Goal: Transaction & Acquisition: Book appointment/travel/reservation

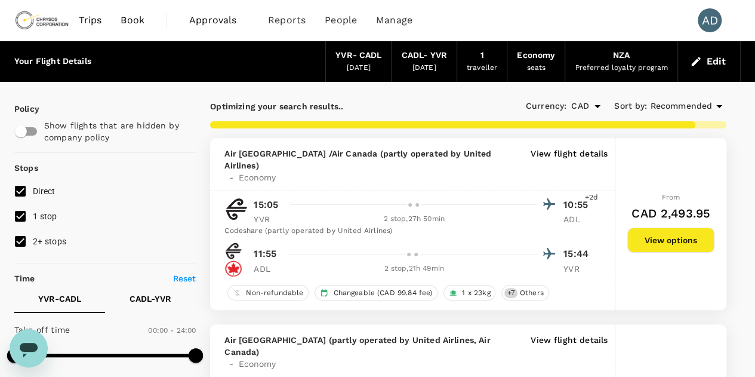
type input "2510"
click at [568, 152] on p "View flight details" at bounding box center [569, 165] width 77 height 36
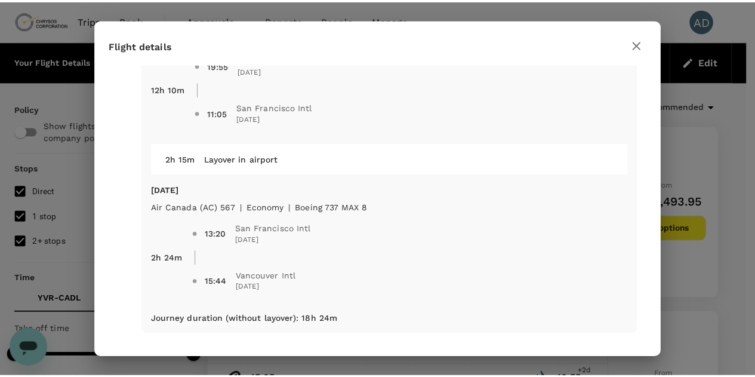
scroll to position [779, 0]
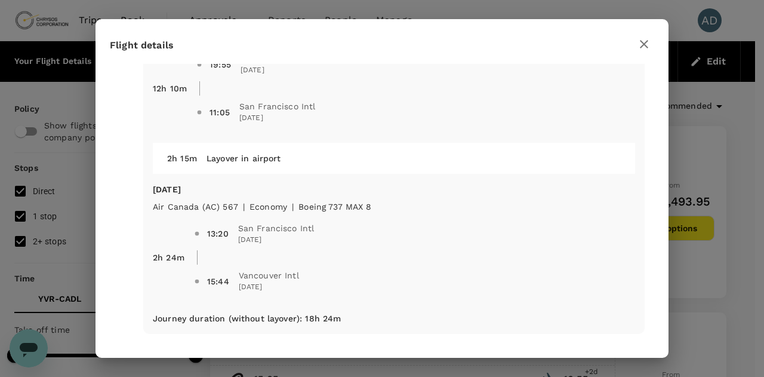
click at [643, 44] on icon "button" at bounding box center [644, 44] width 8 height 8
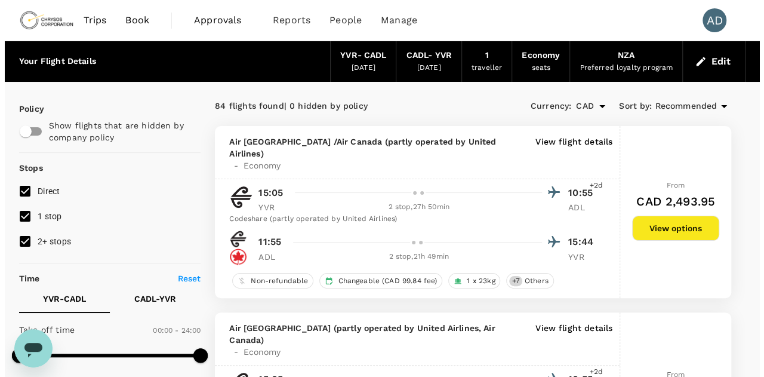
scroll to position [119, 0]
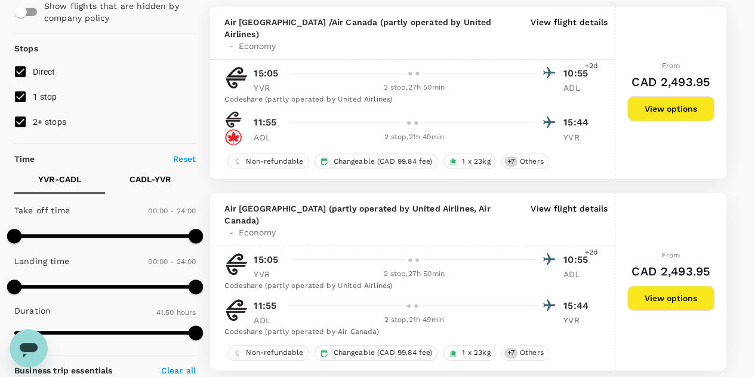
click at [584, 202] on p "View flight details" at bounding box center [569, 220] width 77 height 36
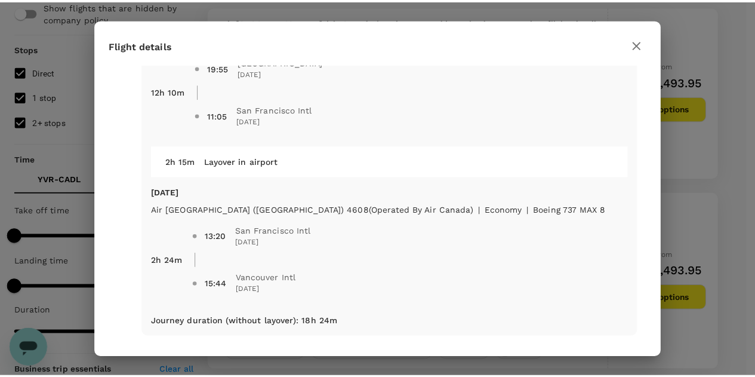
scroll to position [779, 0]
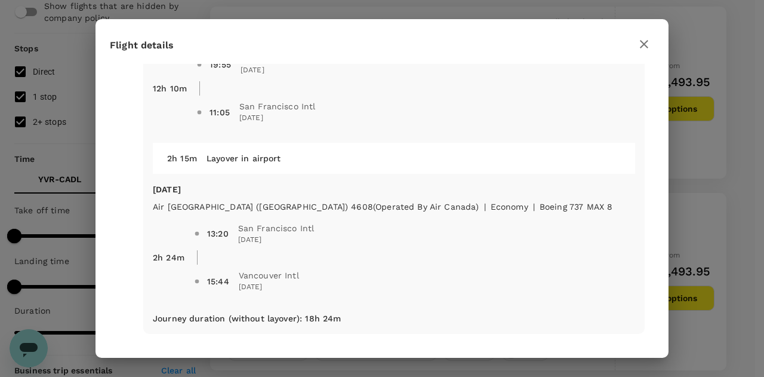
click at [639, 42] on icon "button" at bounding box center [644, 44] width 14 height 14
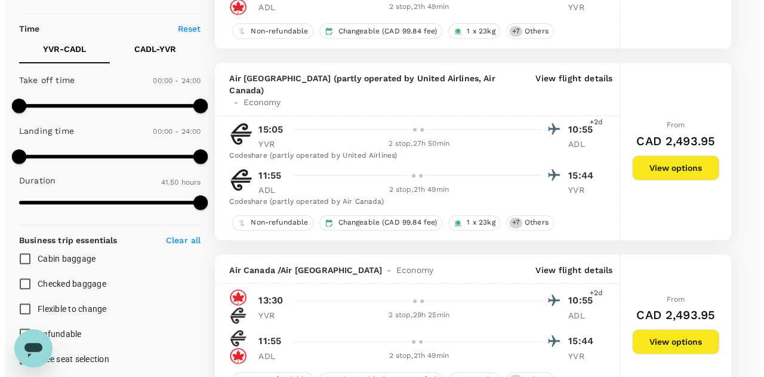
scroll to position [299, 0]
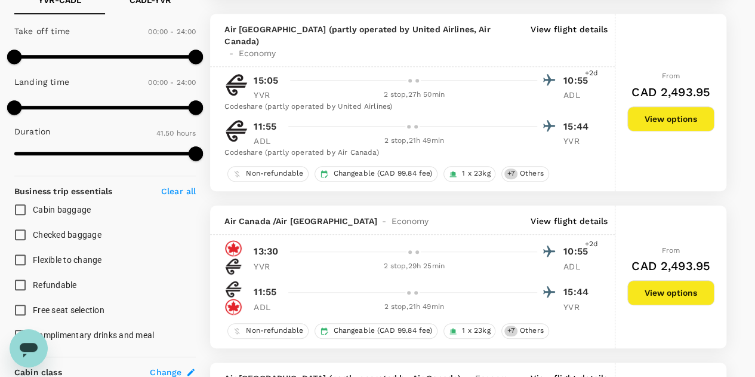
click at [564, 215] on p "View flight details" at bounding box center [569, 221] width 77 height 12
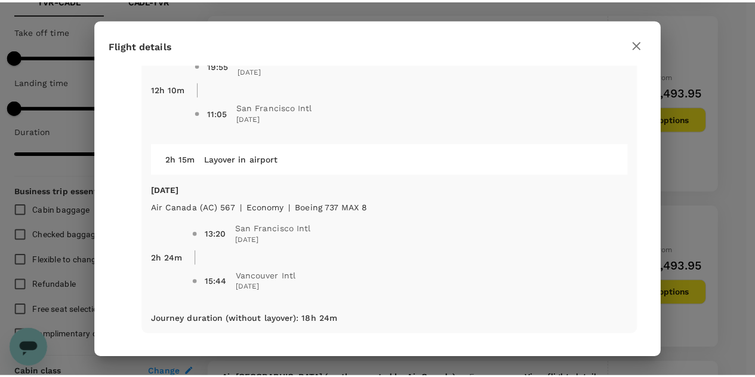
scroll to position [779, 0]
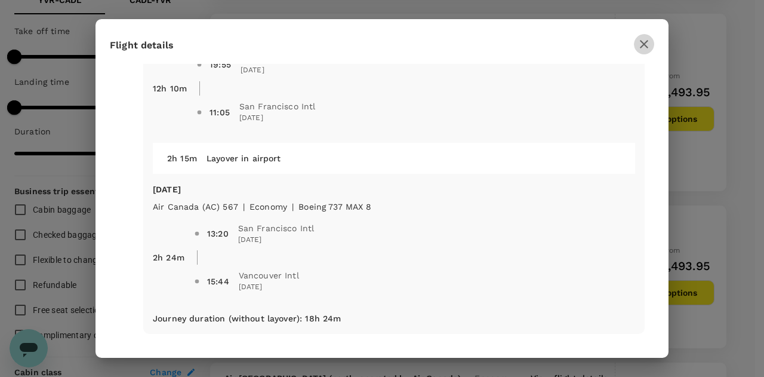
click at [648, 42] on icon "button" at bounding box center [644, 44] width 14 height 14
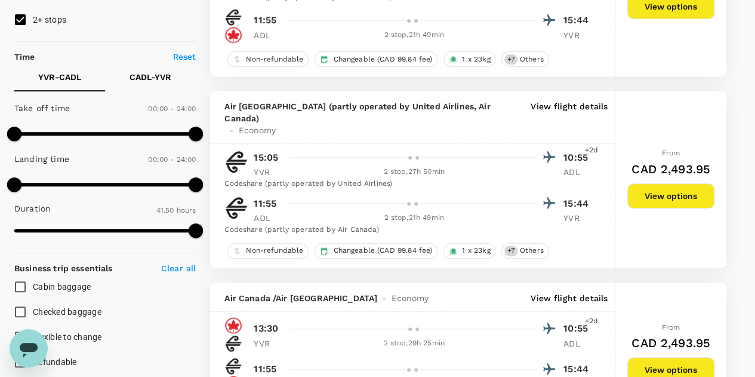
scroll to position [0, 0]
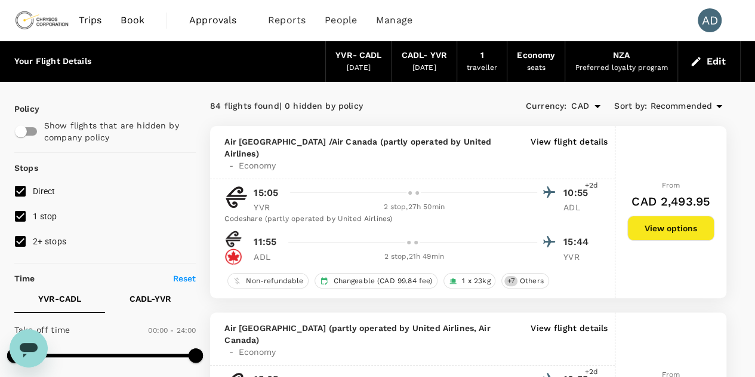
click at [23, 241] on input "2+ stops" at bounding box center [20, 241] width 25 height 25
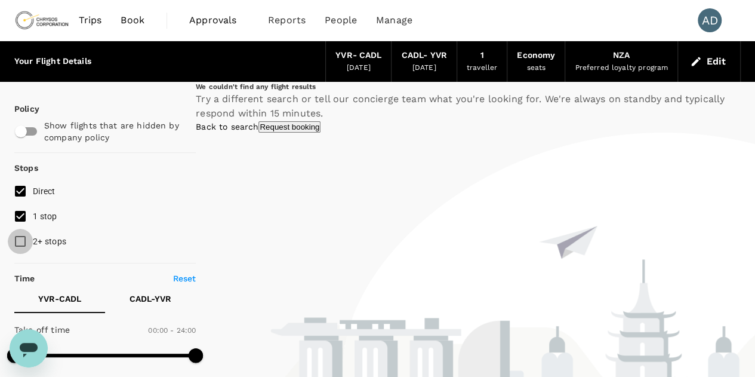
click at [19, 239] on input "2+ stops" at bounding box center [20, 241] width 25 height 25
checkbox input "true"
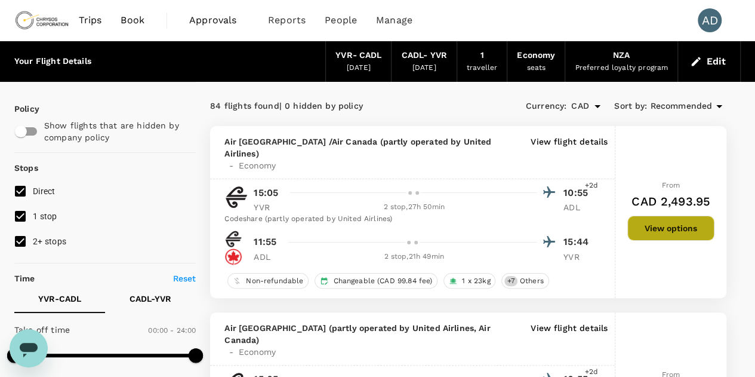
click at [679, 220] on button "View options" at bounding box center [671, 228] width 87 height 25
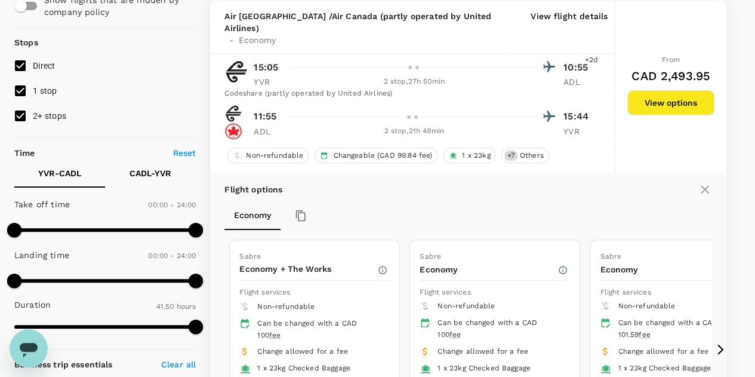
scroll to position [185, 0]
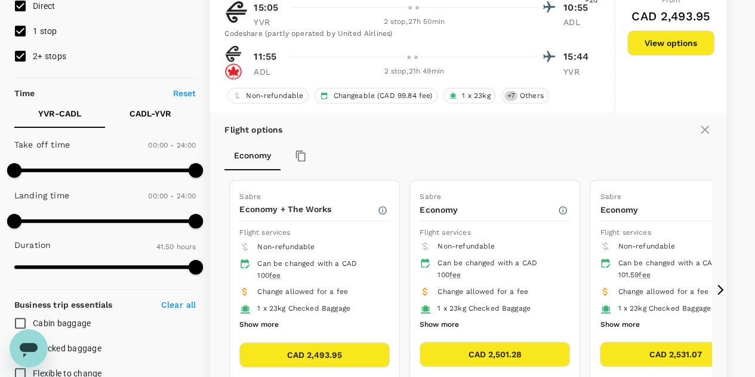
click at [719, 284] on icon at bounding box center [721, 290] width 12 height 12
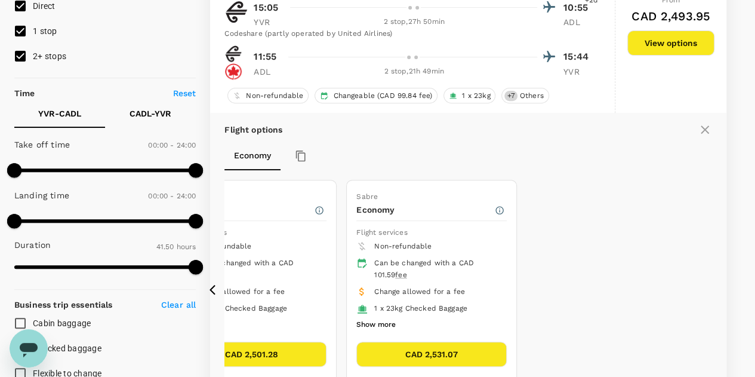
click at [211, 285] on icon at bounding box center [213, 290] width 6 height 10
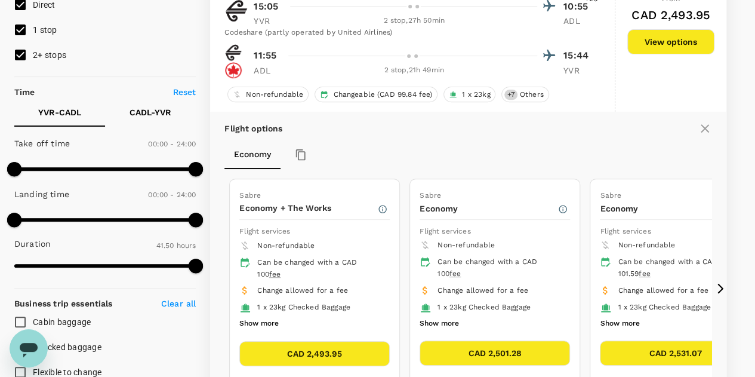
scroll to position [66, 0]
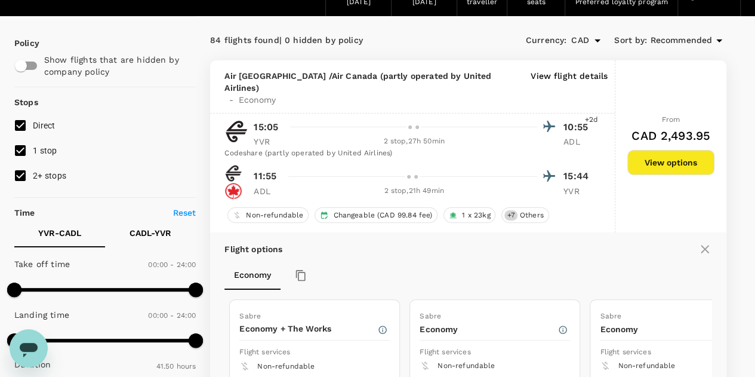
click at [707, 245] on icon at bounding box center [705, 249] width 8 height 8
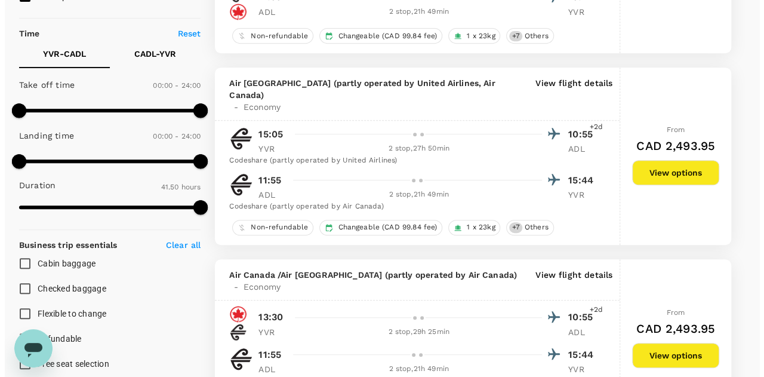
scroll to position [305, 0]
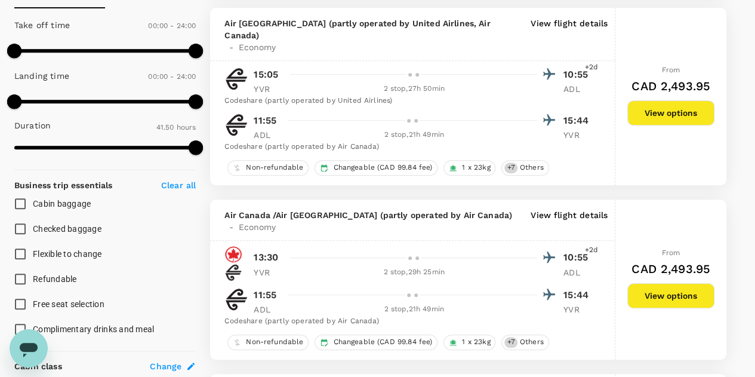
click at [543, 209] on p "View flight details" at bounding box center [569, 221] width 77 height 24
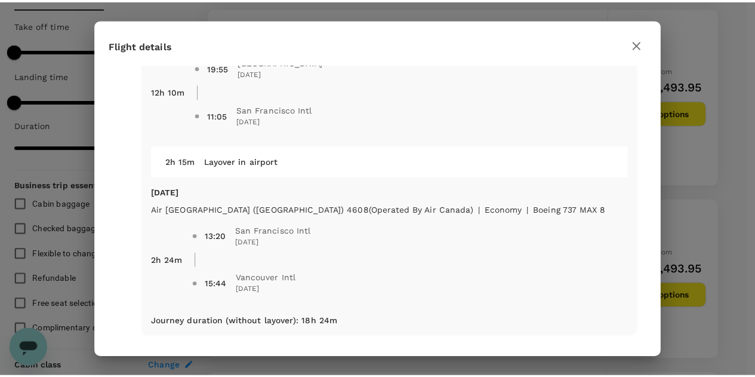
scroll to position [779, 0]
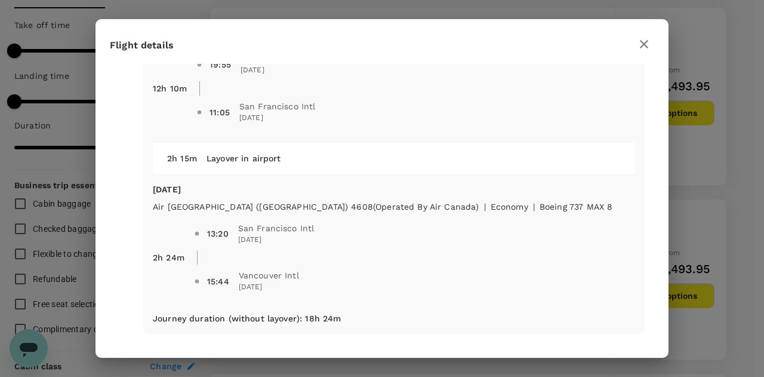
click at [639, 41] on icon "button" at bounding box center [644, 44] width 14 height 14
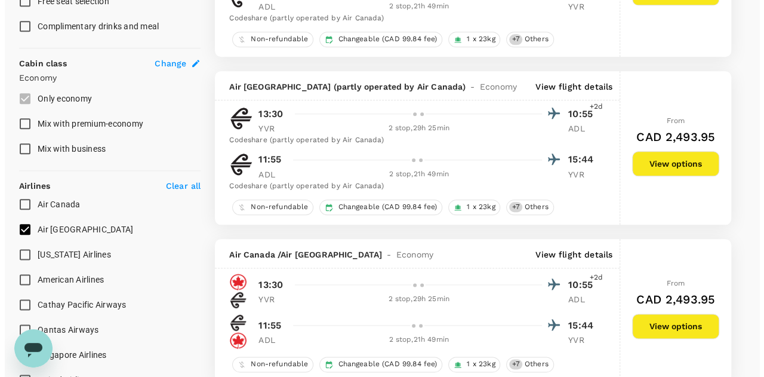
scroll to position [663, 0]
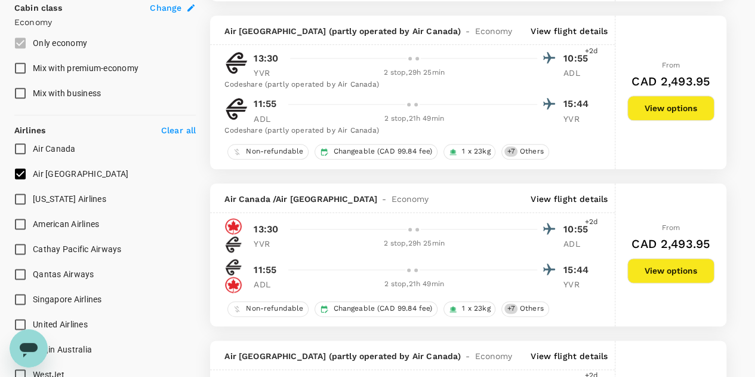
click at [583, 193] on p "View flight details" at bounding box center [569, 199] width 77 height 12
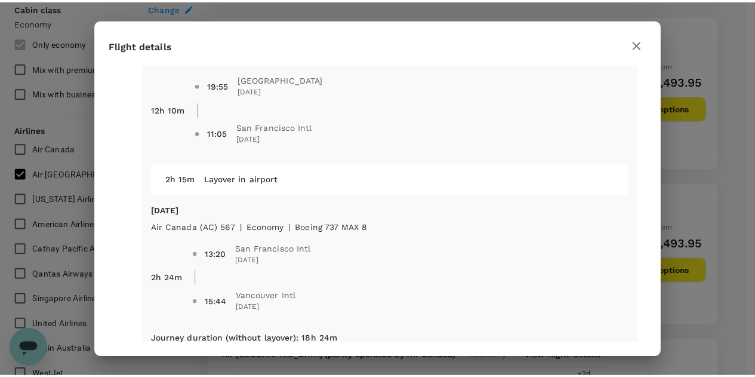
scroll to position [776, 0]
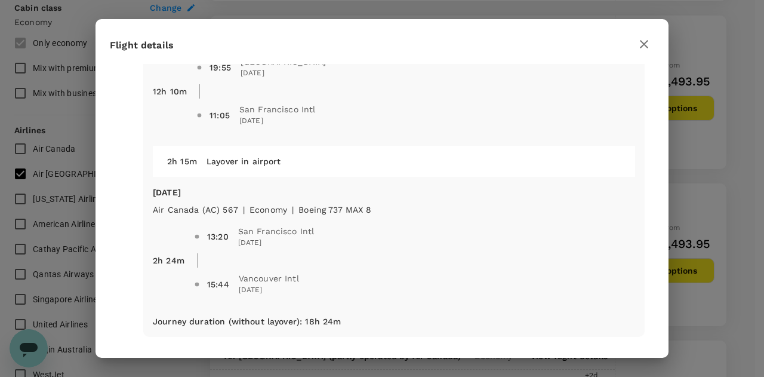
click at [648, 47] on icon "button" at bounding box center [644, 44] width 14 height 14
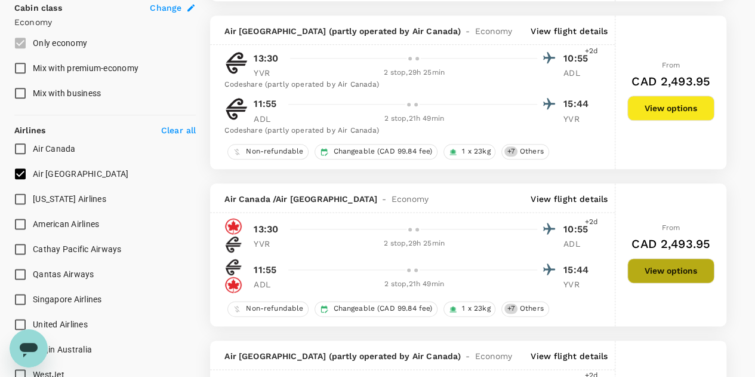
click at [665, 258] on button "View options" at bounding box center [671, 270] width 87 height 25
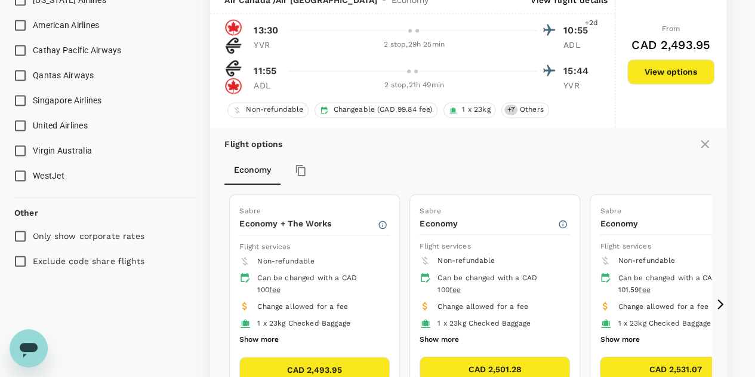
scroll to position [880, 0]
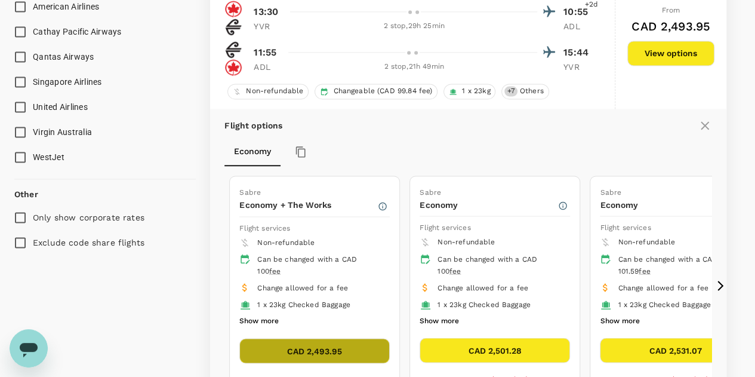
click at [296, 338] on button "CAD 2,493.95" at bounding box center [314, 350] width 150 height 25
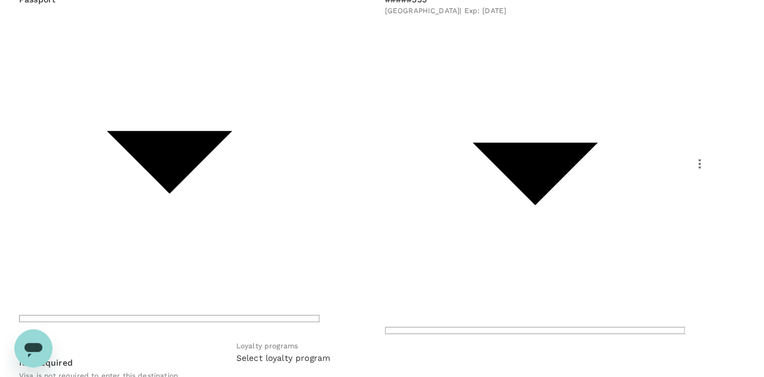
scroll to position [179, 0]
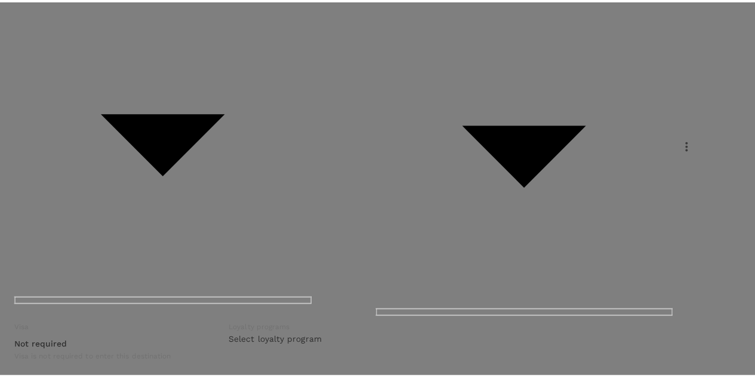
scroll to position [657, 0]
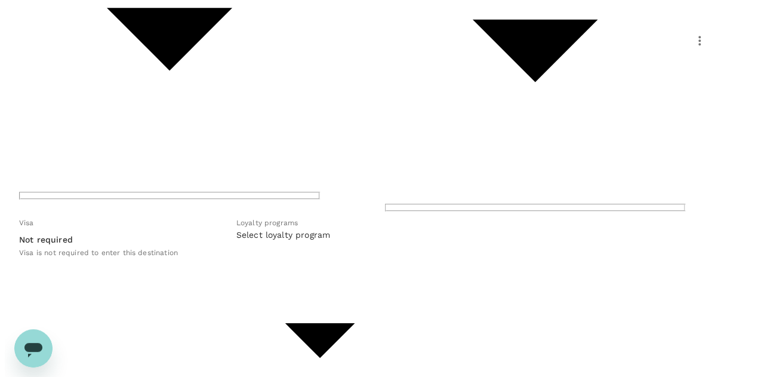
scroll to position [358, 0]
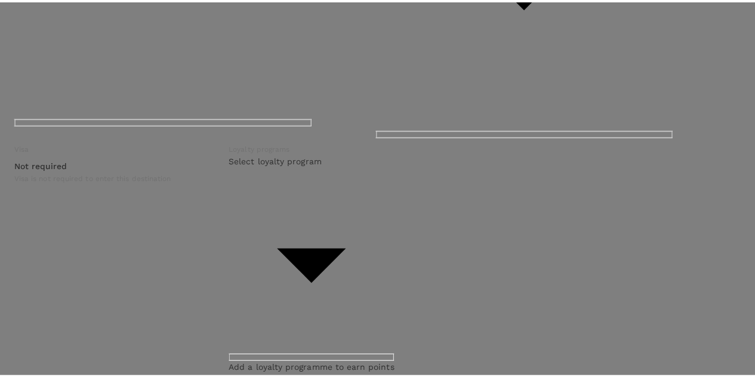
scroll to position [0, 0]
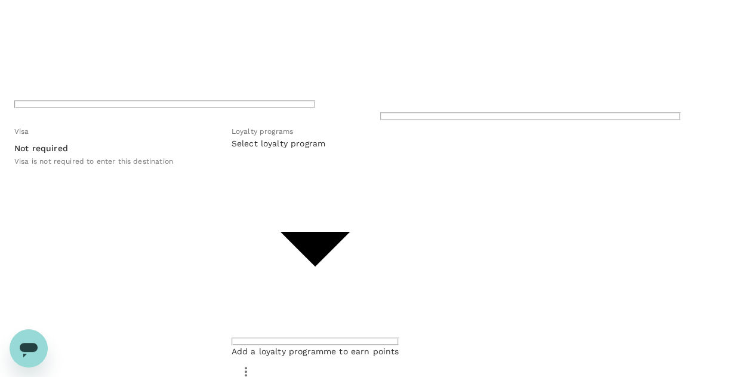
scroll to position [384, 0]
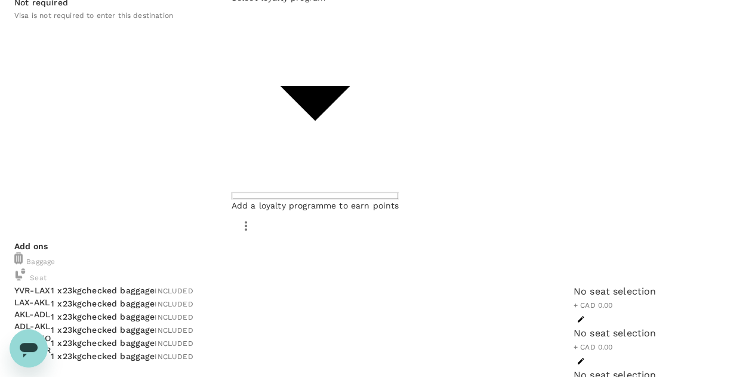
scroll to position [574, 0]
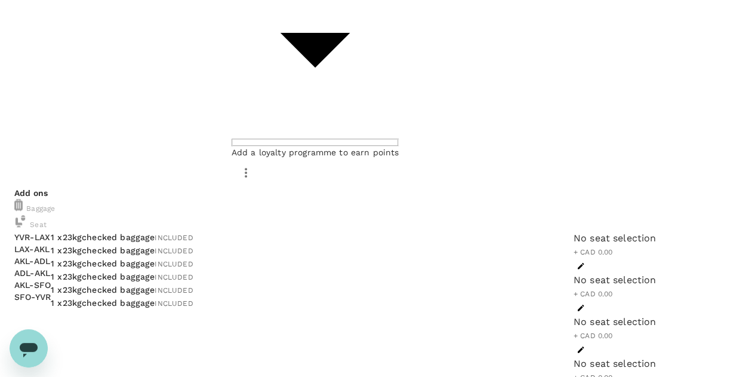
type textarea "If the Sky Couch is available for the long flight (LA - [GEOGRAPHIC_DATA] or [G…"
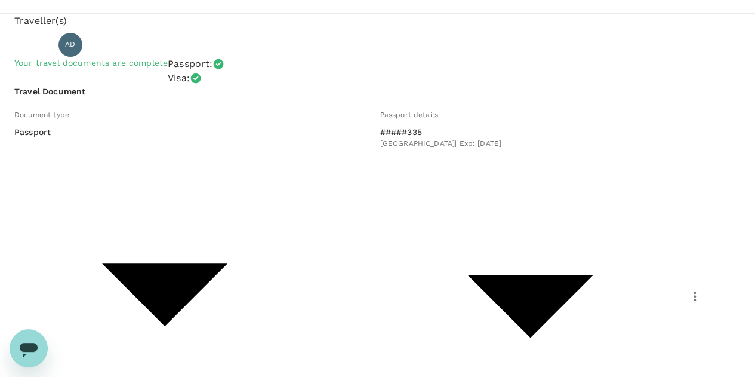
scroll to position [0, 0]
